Goal: Use online tool/utility

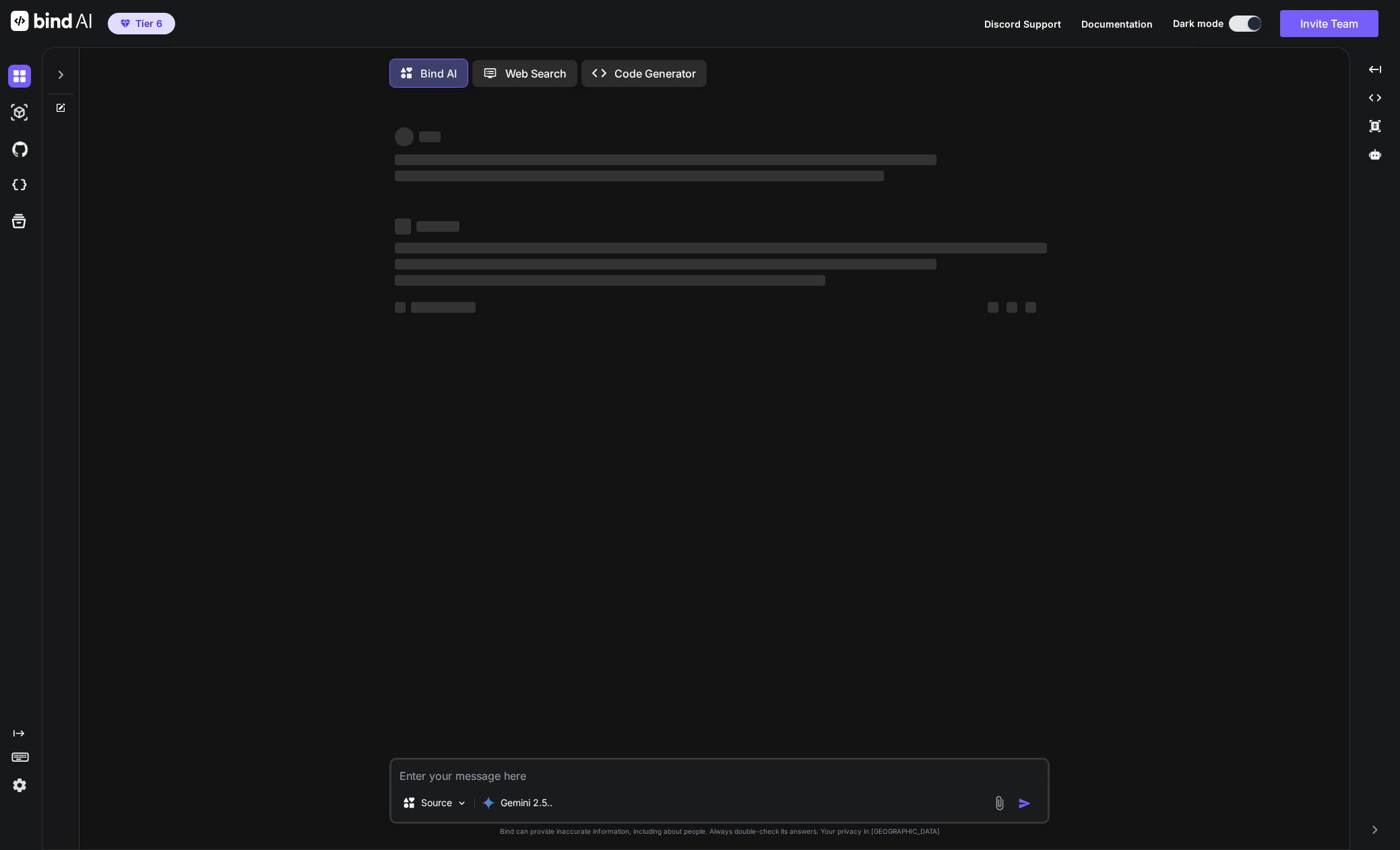
click at [61, 76] on icon at bounding box center [60, 75] width 4 height 8
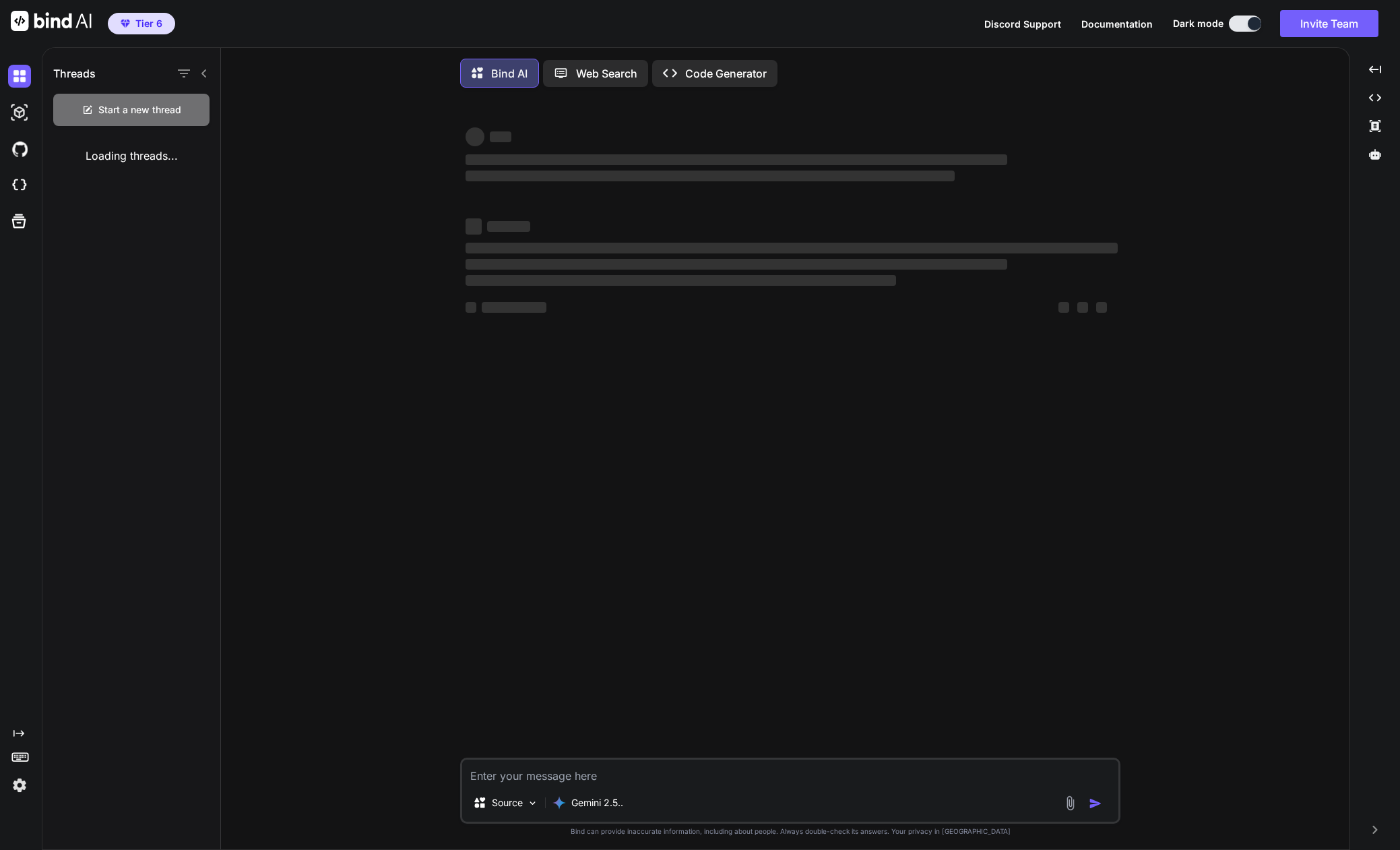
click at [18, 784] on img at bounding box center [19, 784] width 22 height 22
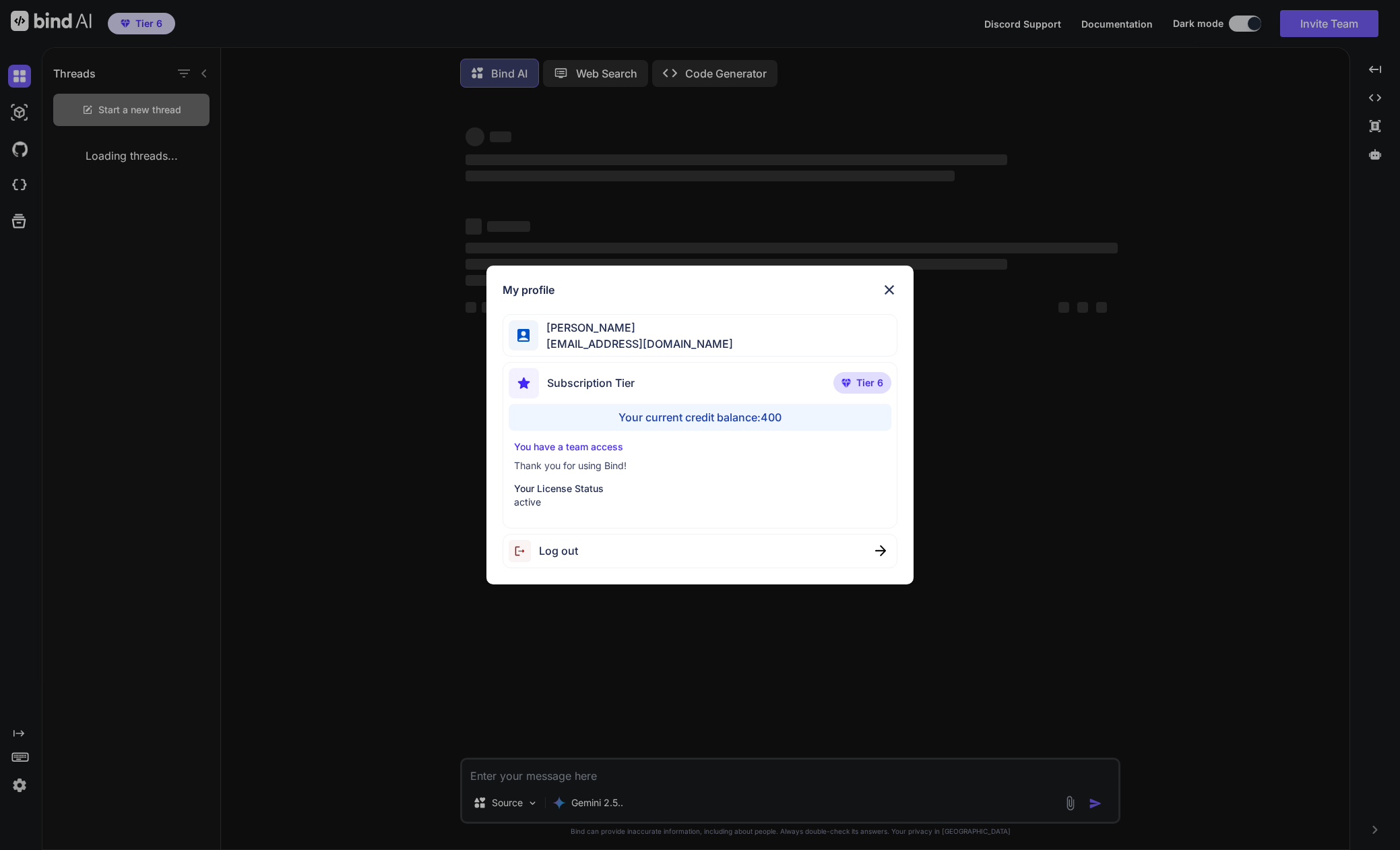
click at [18, 784] on div "My profile Tye Anderson fakewiseco@gmail.com Subscription Tier Tier 6 Your curr…" at bounding box center [700, 425] width 1400 height 850
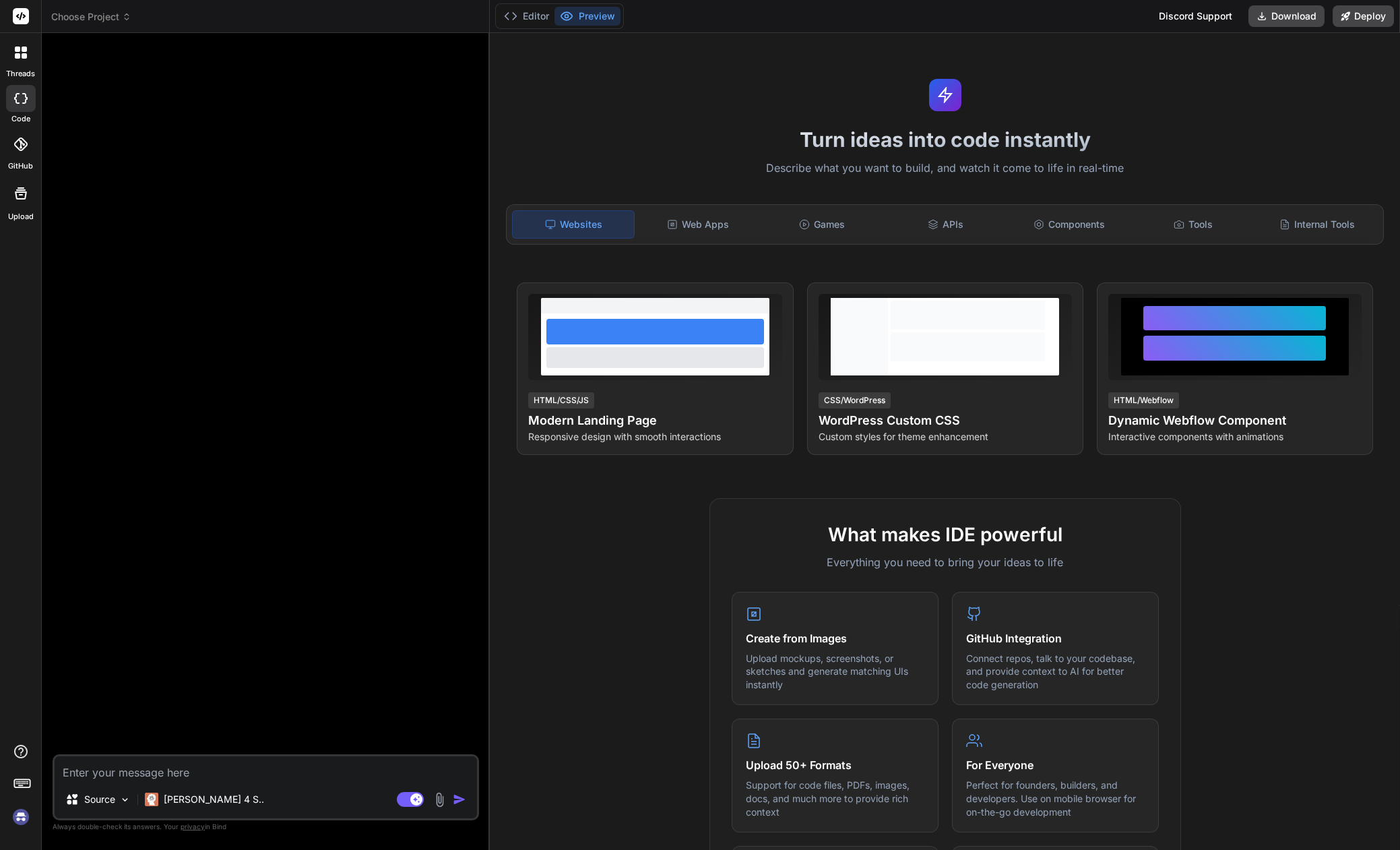
click at [20, 818] on img at bounding box center [20, 817] width 22 height 22
click at [84, 17] on span "Choose Project" at bounding box center [91, 16] width 80 height 13
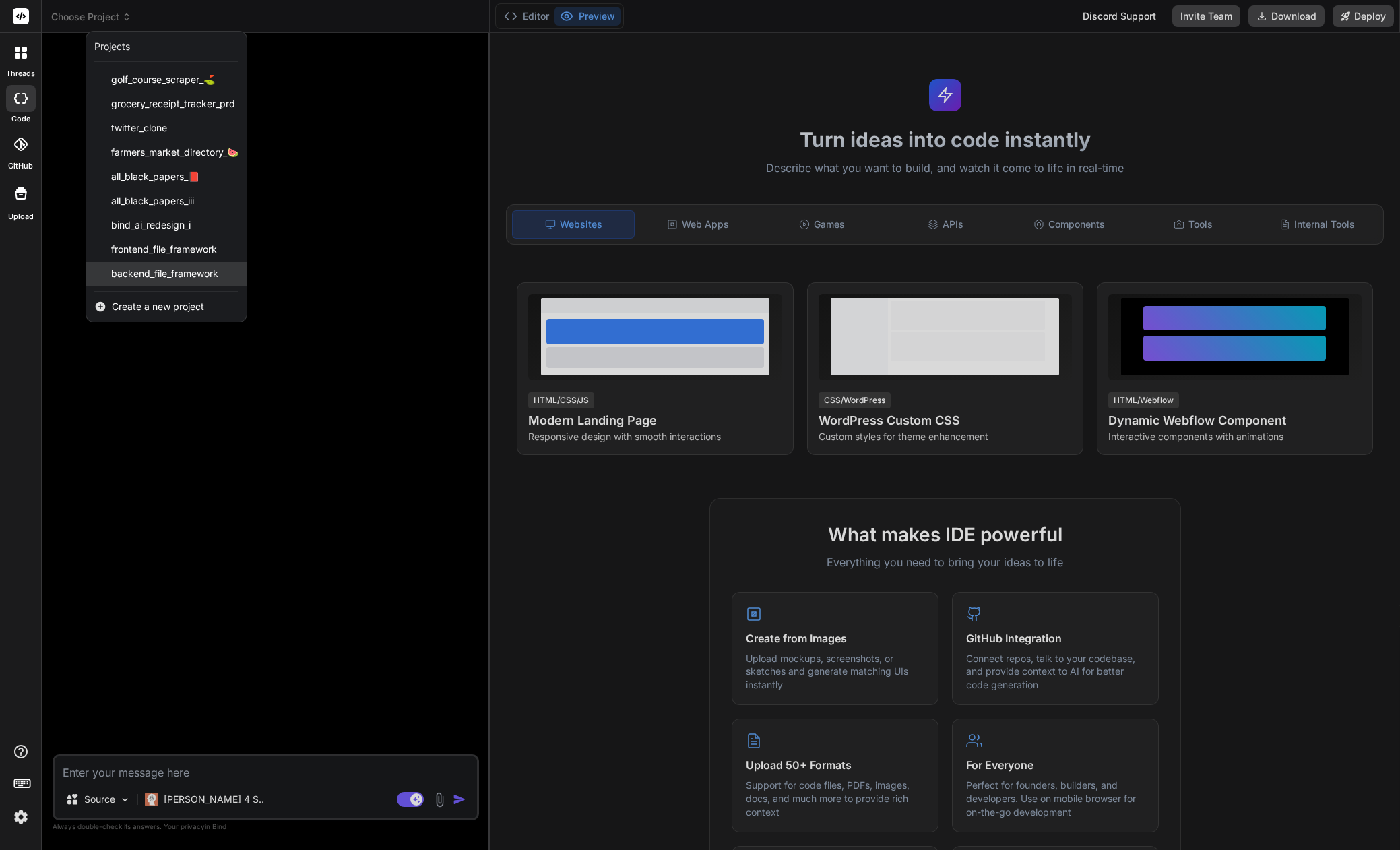
click at [136, 277] on span "backend_file_framework" at bounding box center [165, 273] width 107 height 13
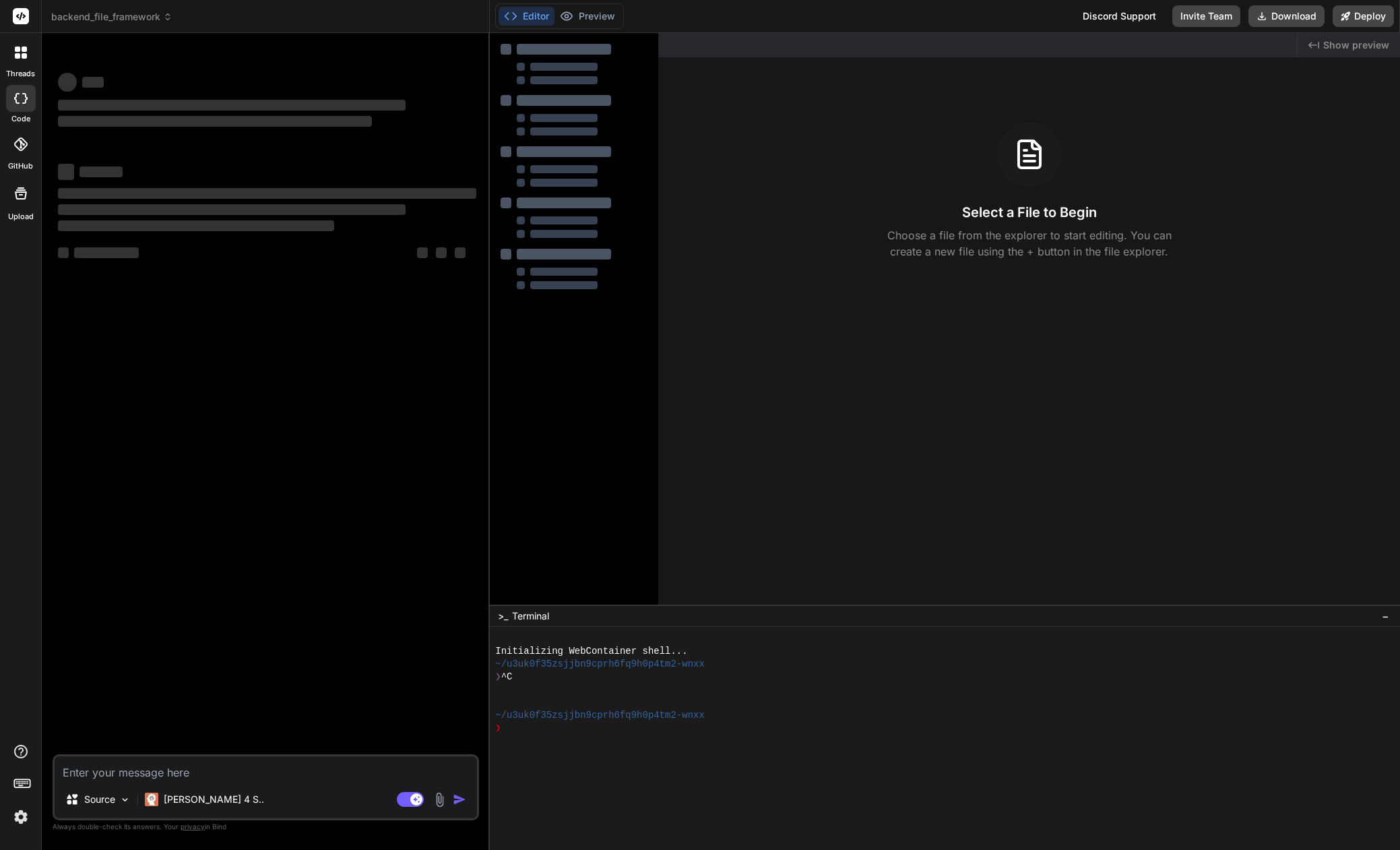
click at [19, 815] on img at bounding box center [20, 817] width 22 height 22
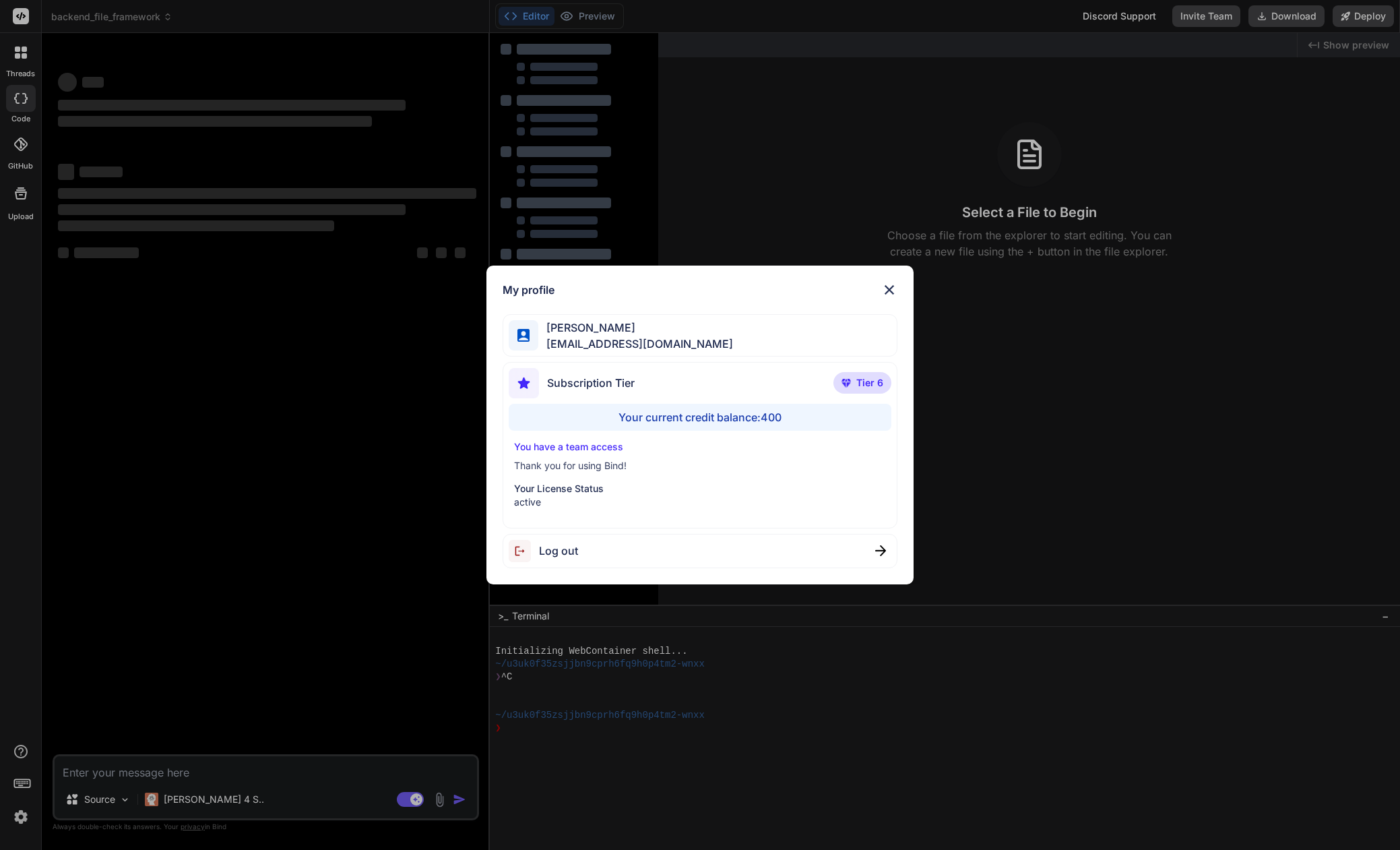
click at [19, 815] on div "My profile Tye Anderson fakewiseco@gmail.com Subscription Tier Tier 6 Your curr…" at bounding box center [700, 425] width 1400 height 850
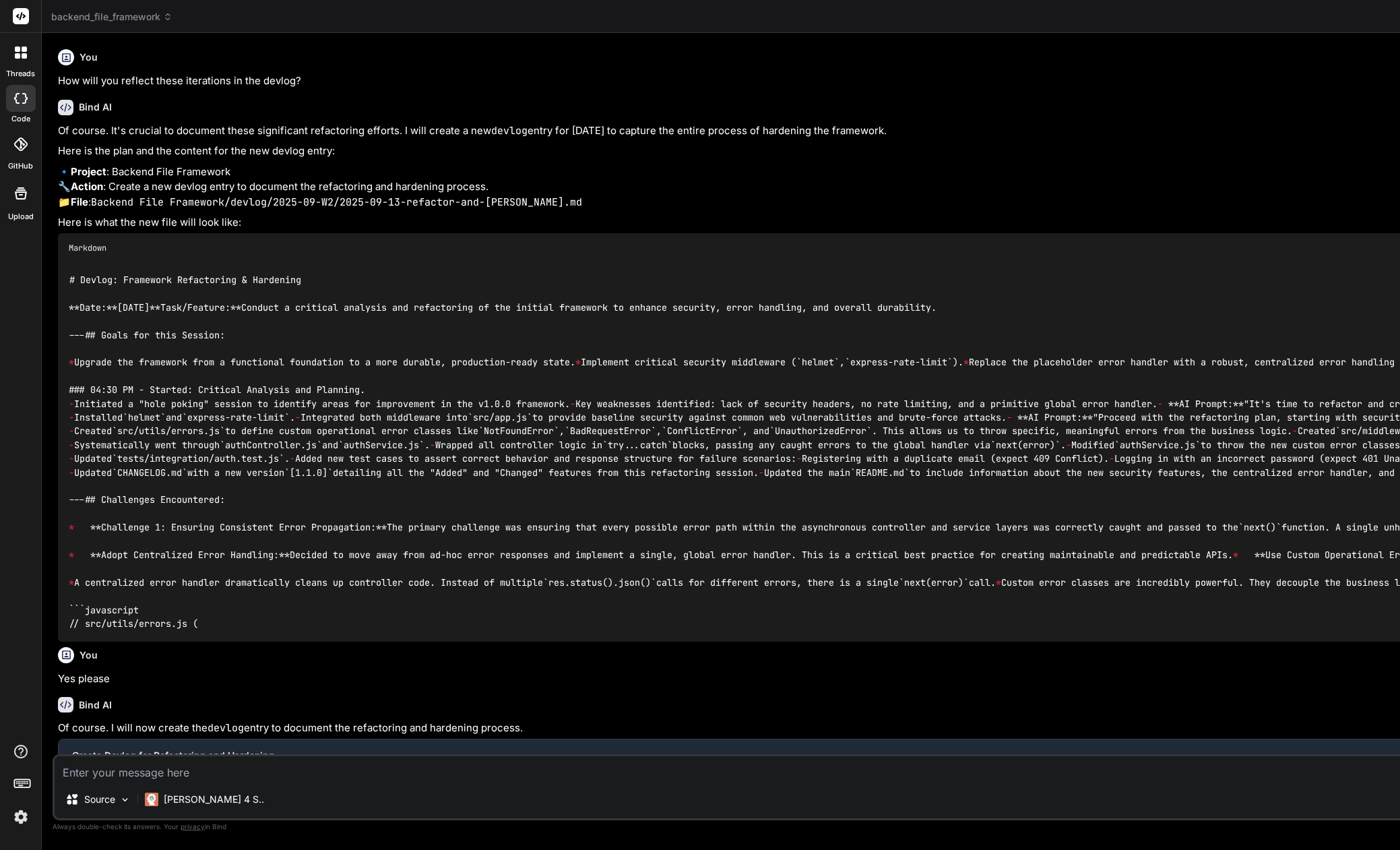
type textarea "x"
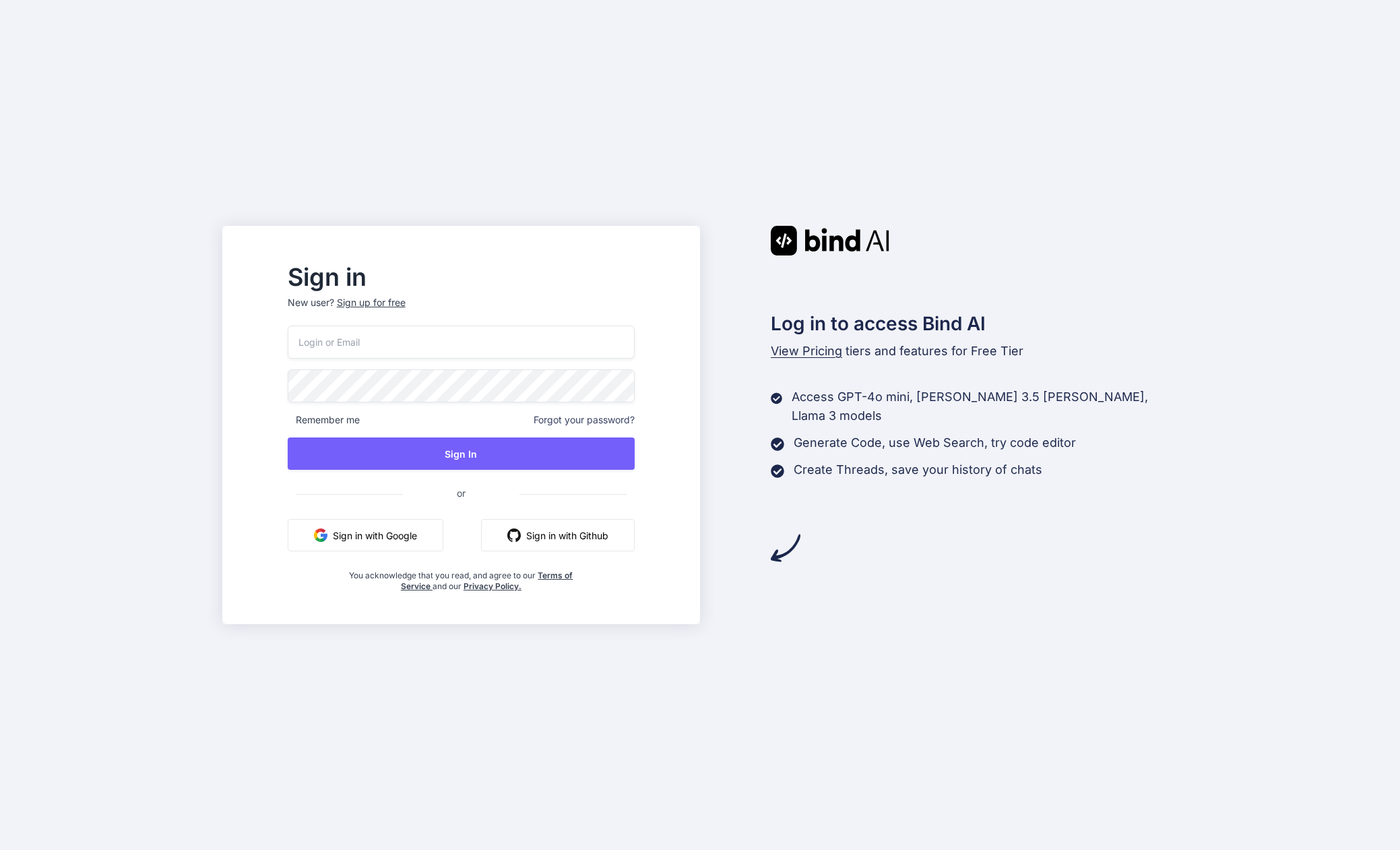
type input "[EMAIL_ADDRESS][DOMAIN_NAME]"
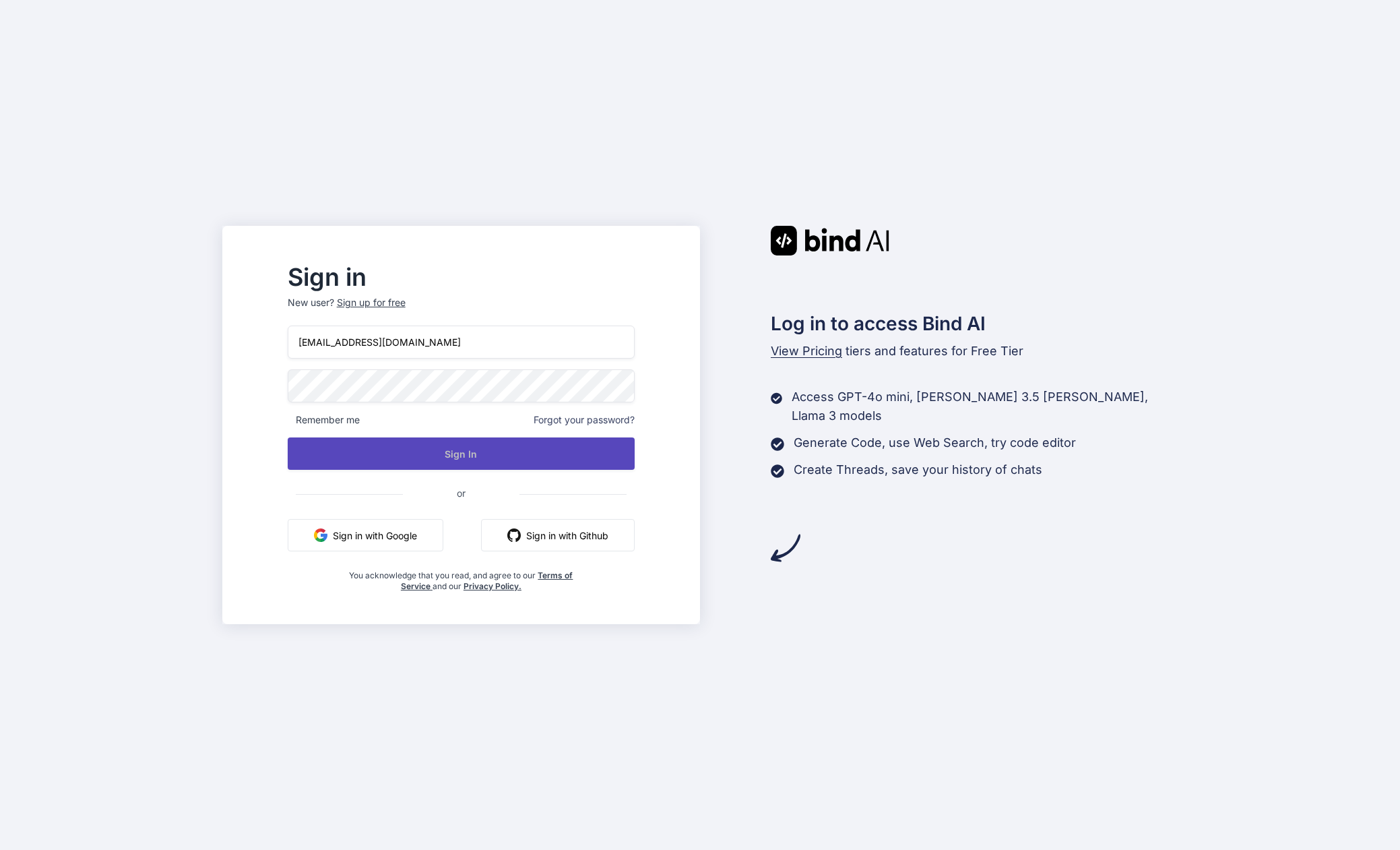
click at [488, 451] on button "Sign In" at bounding box center [461, 453] width 347 height 32
click at [490, 465] on button "Sign In" at bounding box center [461, 453] width 347 height 32
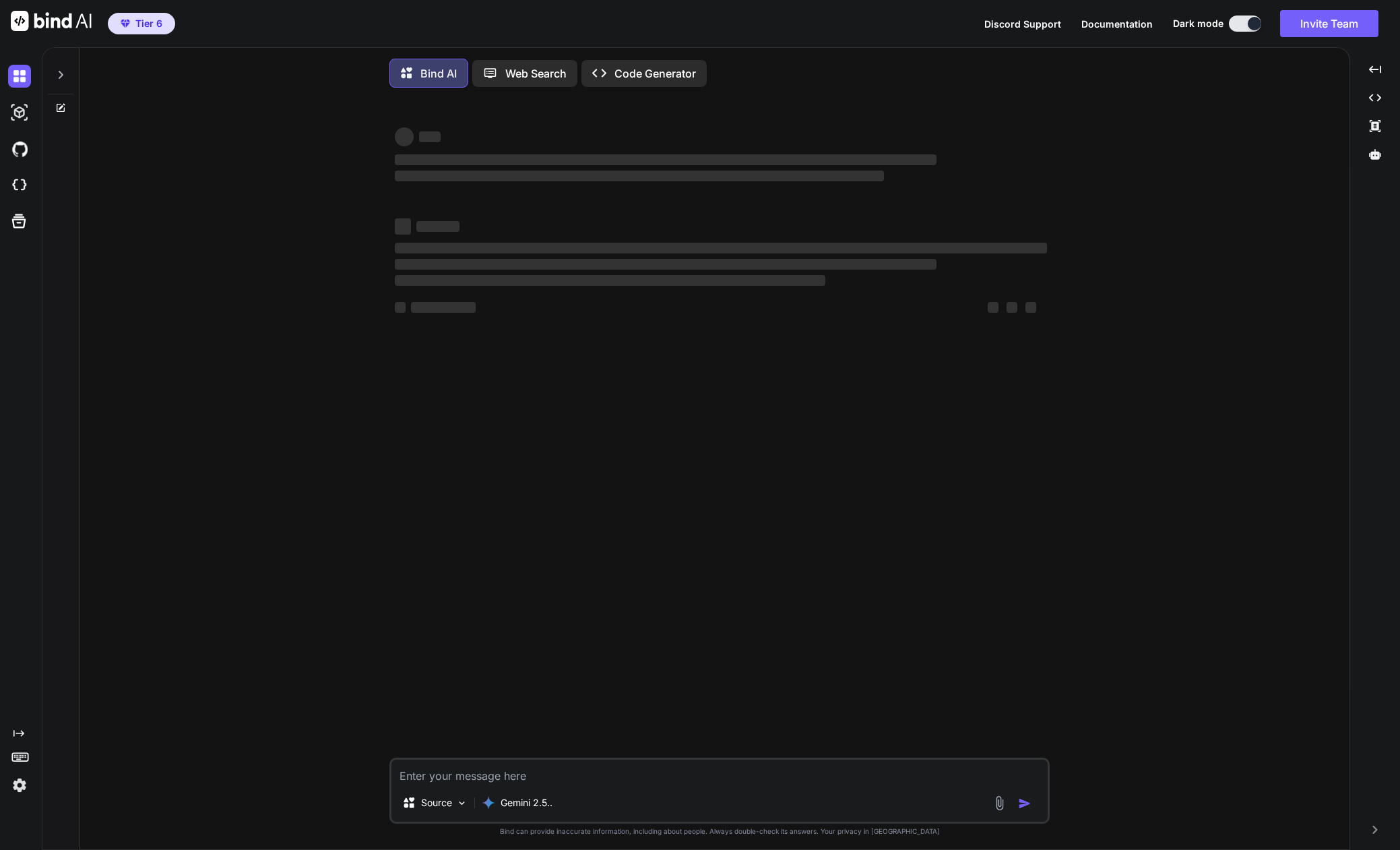
type textarea "x"
